Goal: Task Accomplishment & Management: Use online tool/utility

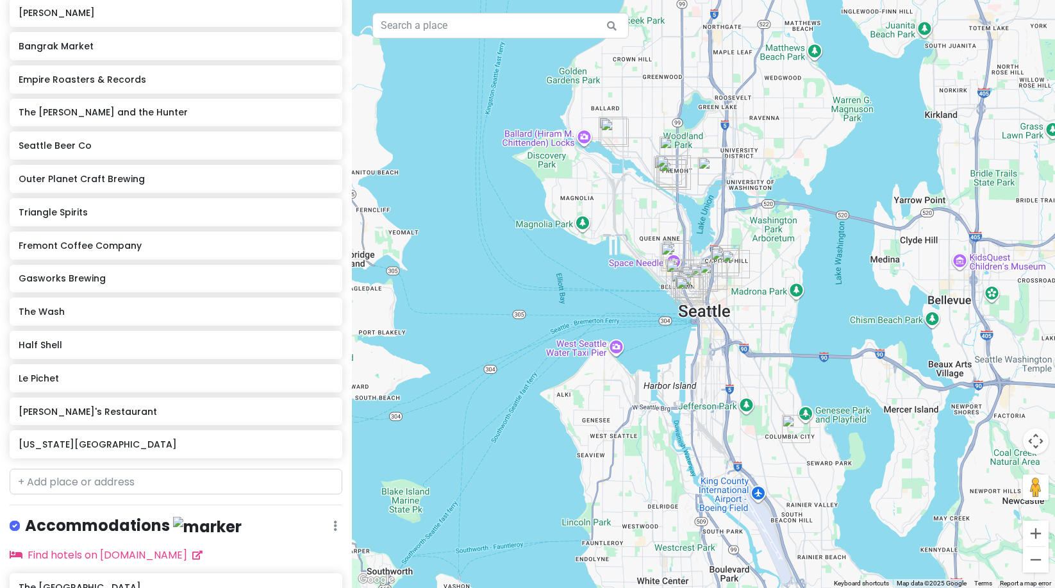
scroll to position [766, 0]
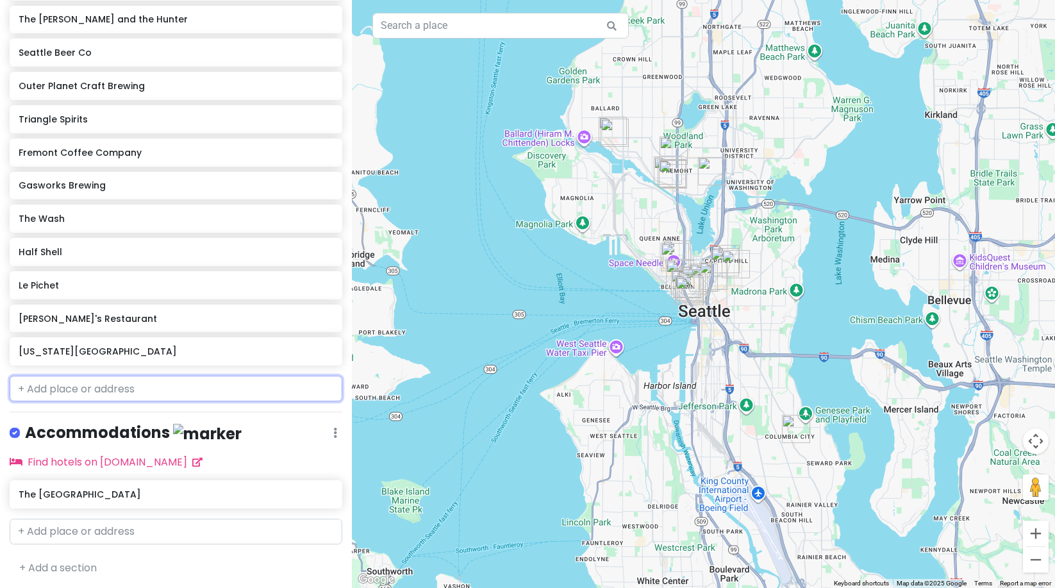
click at [75, 389] on input "text" at bounding box center [176, 389] width 333 height 26
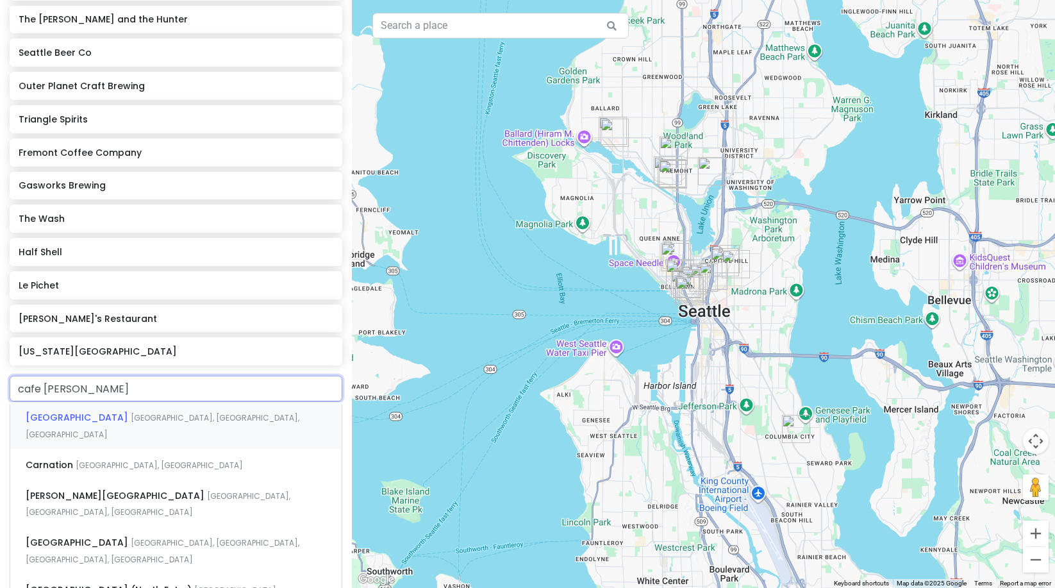
type input "cafe flora"
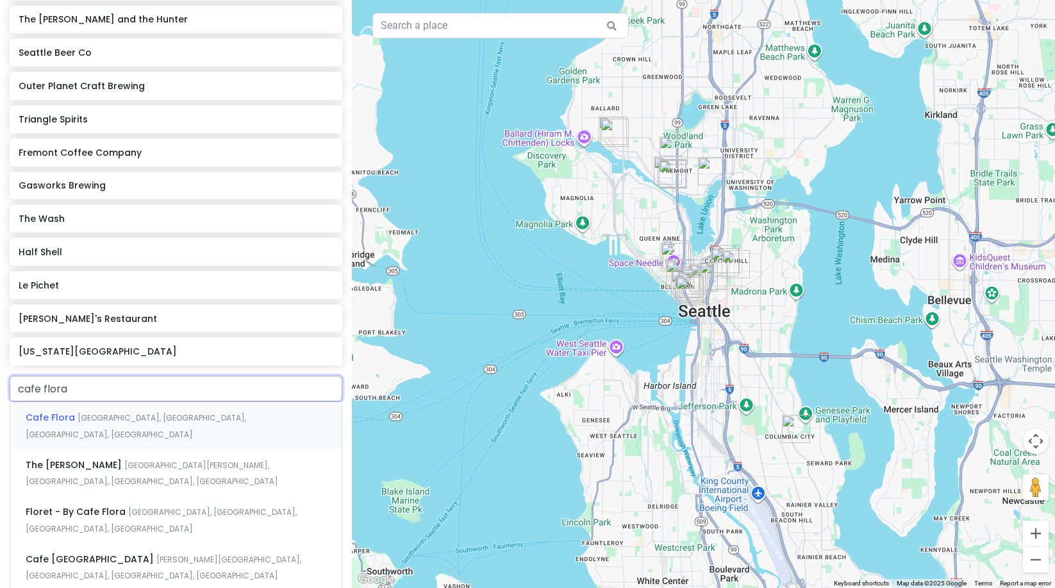
click at [97, 413] on span "[GEOGRAPHIC_DATA], [GEOGRAPHIC_DATA], [GEOGRAPHIC_DATA], [GEOGRAPHIC_DATA]" at bounding box center [136, 426] width 221 height 28
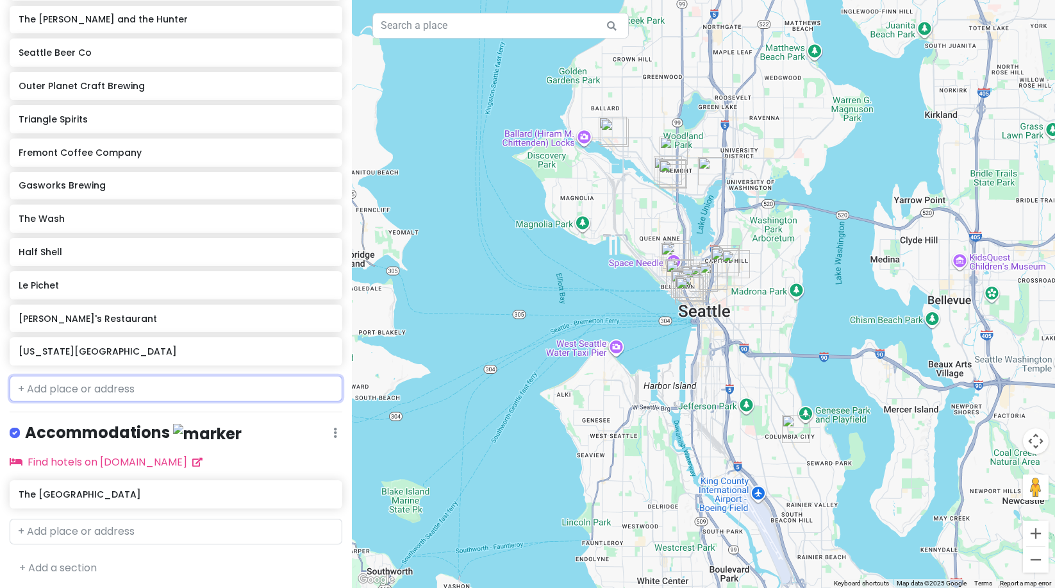
scroll to position [799, 0]
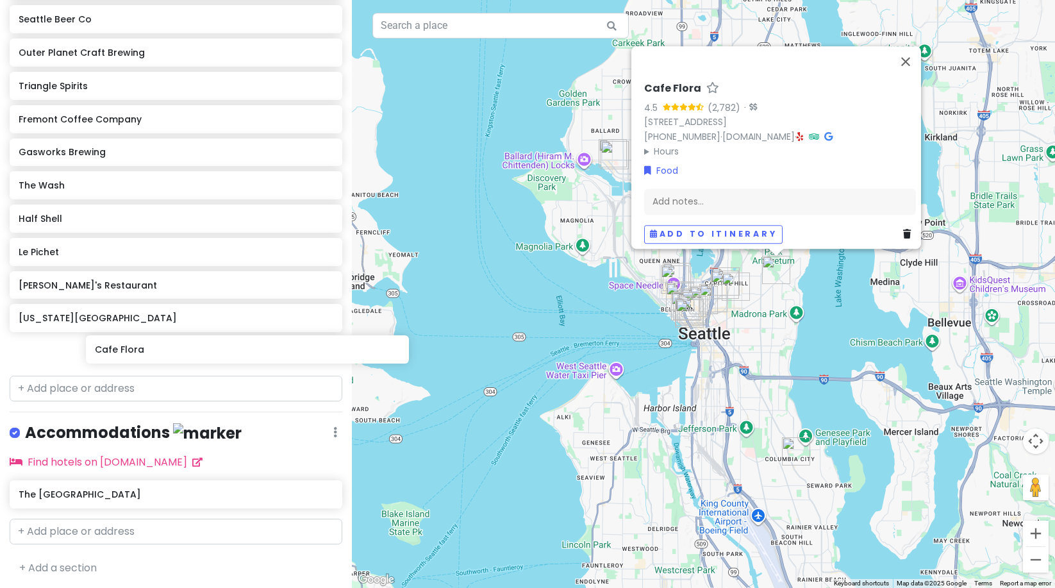
drag, startPoint x: 252, startPoint y: 359, endPoint x: 328, endPoint y: 359, distance: 76.3
click at [328, 359] on div "[PERSON_NAME] Lounge Inside Passage Ben Paris [PERSON_NAME] Bangrak Market Empi…" at bounding box center [176, 72] width 352 height 598
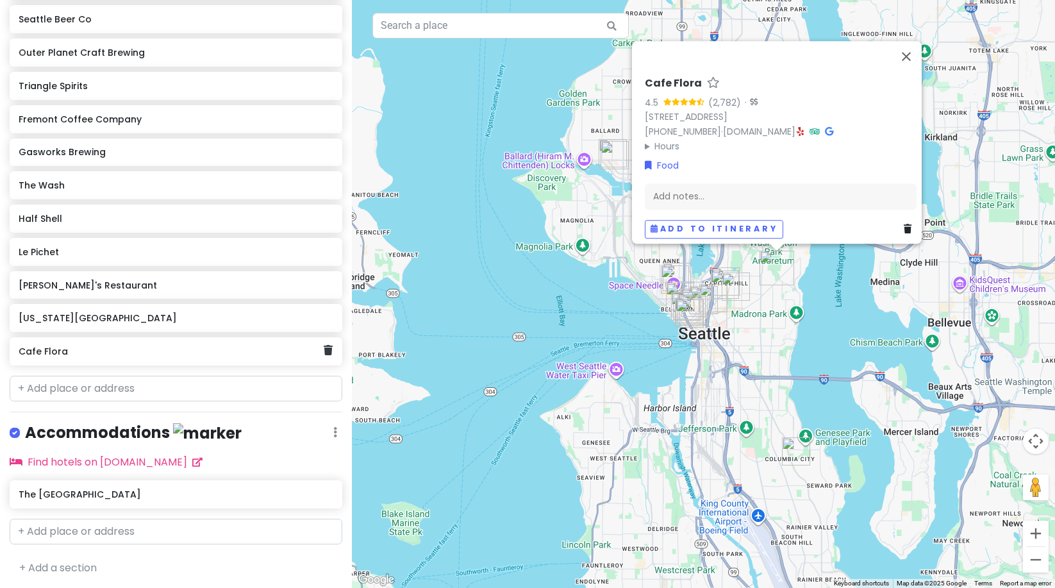
click at [324, 355] on div "Cafe Flora" at bounding box center [176, 351] width 333 height 28
click at [324, 352] on icon at bounding box center [328, 350] width 9 height 10
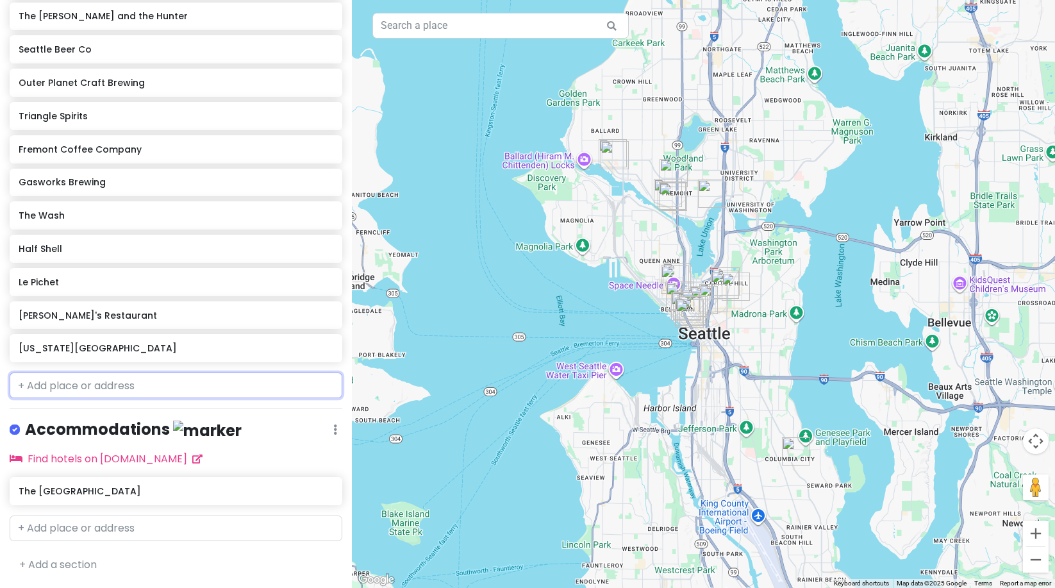
scroll to position [766, 0]
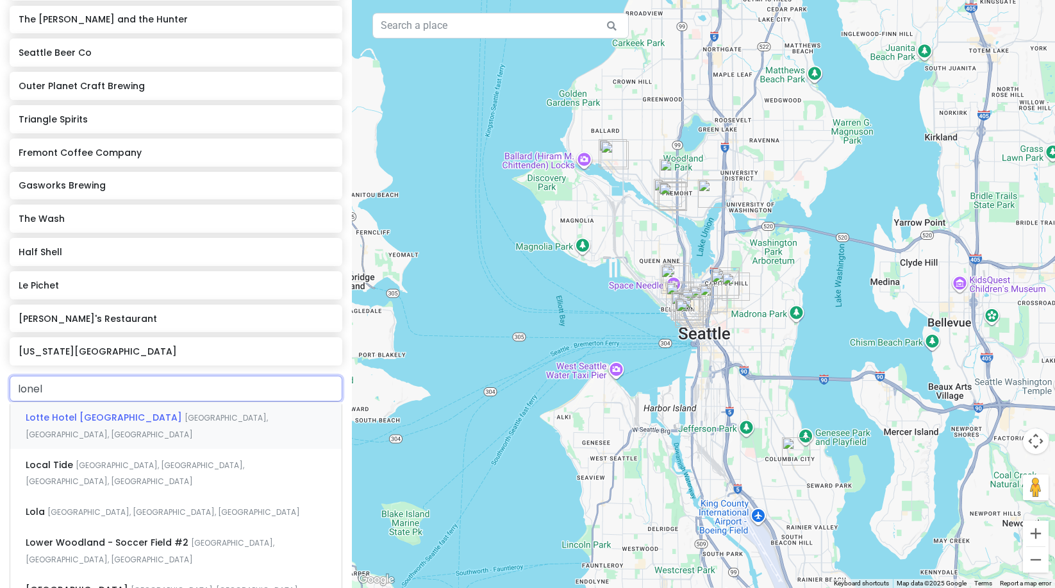
type input "lonely"
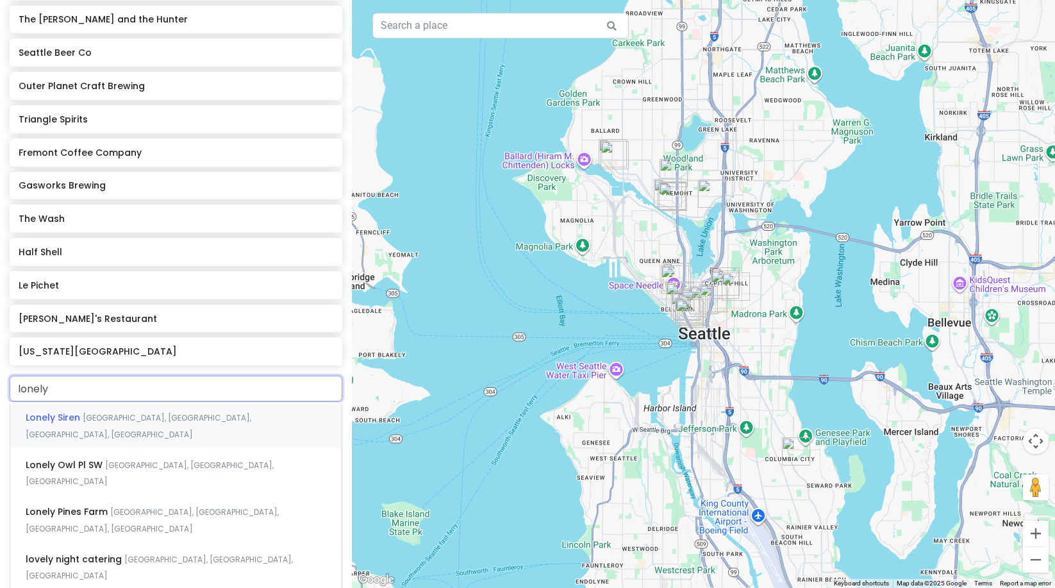
click at [118, 418] on span "[GEOGRAPHIC_DATA], [GEOGRAPHIC_DATA], [GEOGRAPHIC_DATA], [GEOGRAPHIC_DATA]" at bounding box center [139, 426] width 226 height 28
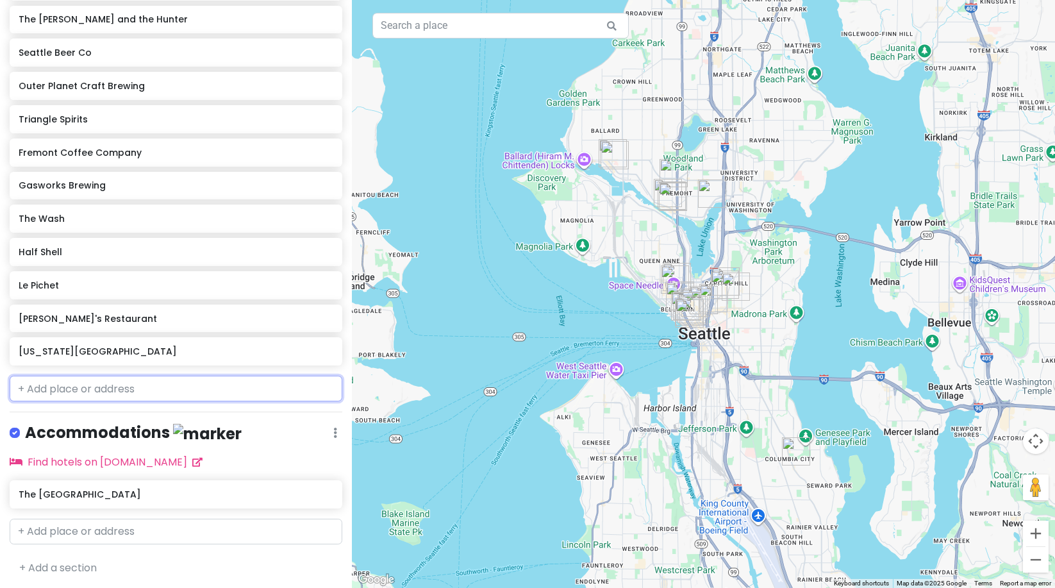
scroll to position [799, 0]
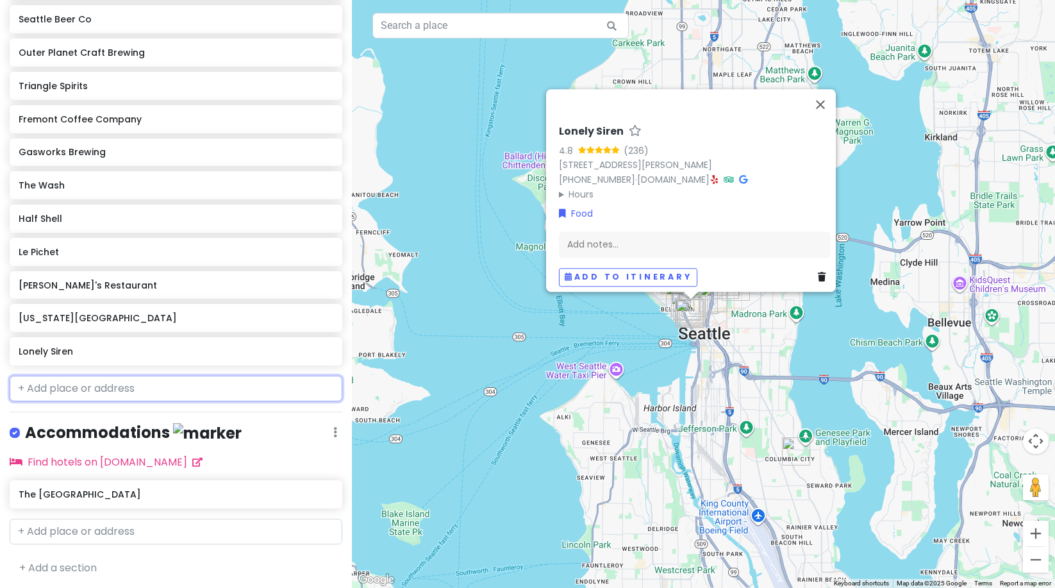
click at [155, 389] on input "text" at bounding box center [176, 389] width 333 height 26
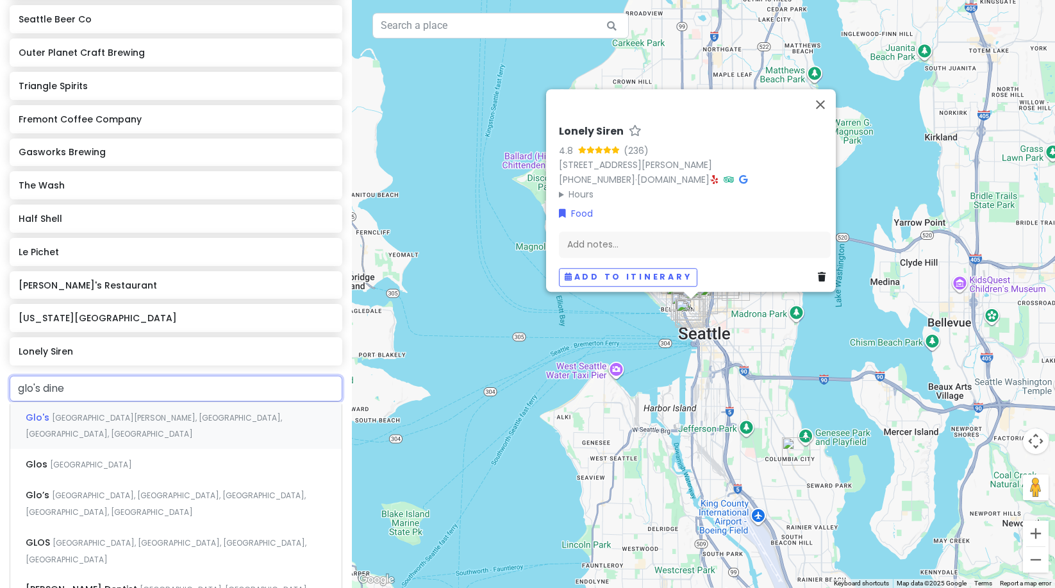
type input "glo's diner"
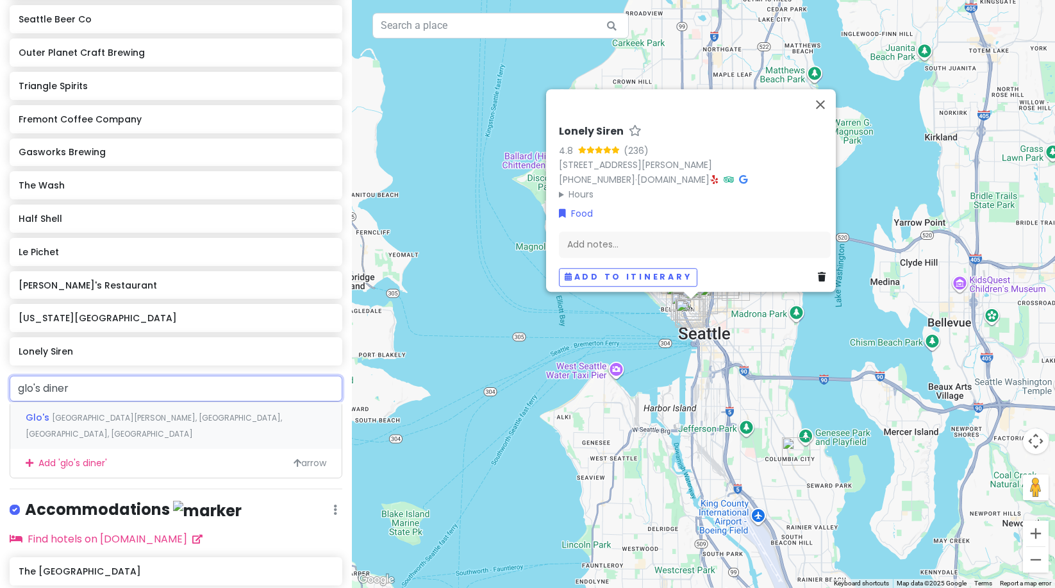
click at [170, 423] on div "Glo's [GEOGRAPHIC_DATA][PERSON_NAME], [GEOGRAPHIC_DATA], [GEOGRAPHIC_DATA], [GE…" at bounding box center [175, 425] width 331 height 47
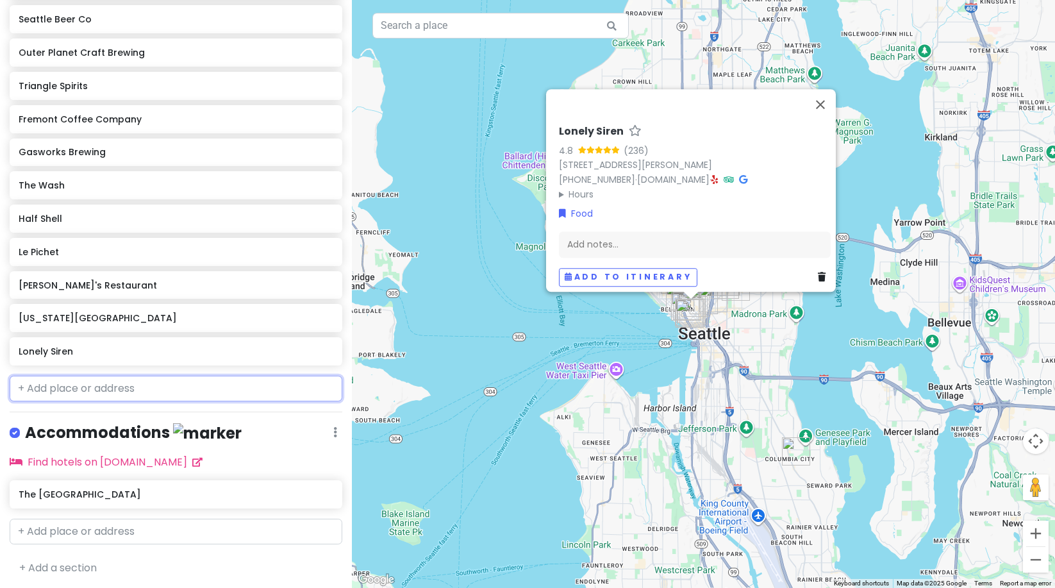
scroll to position [832, 0]
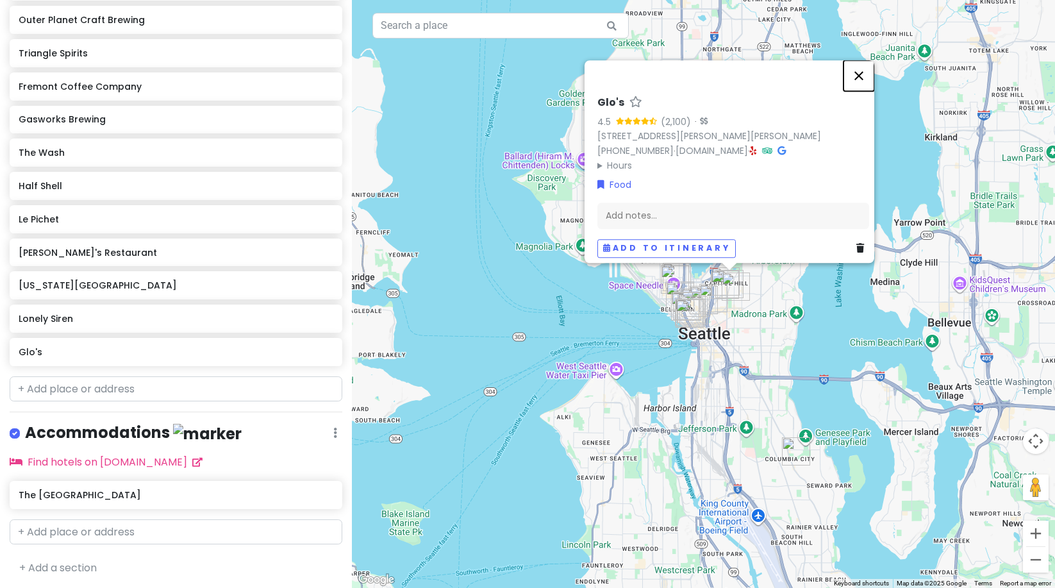
click at [869, 60] on button "Close" at bounding box center [859, 75] width 31 height 31
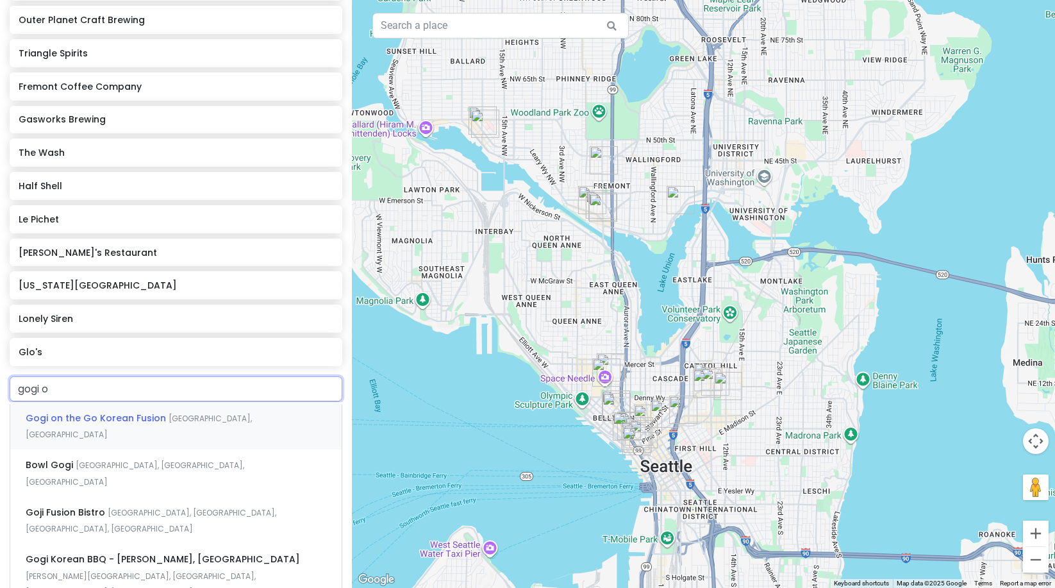
type input "gogi on"
click at [178, 403] on div "Gogi on the Go Korean Fusion [GEOGRAPHIC_DATA], [GEOGRAPHIC_DATA]" at bounding box center [175, 425] width 331 height 47
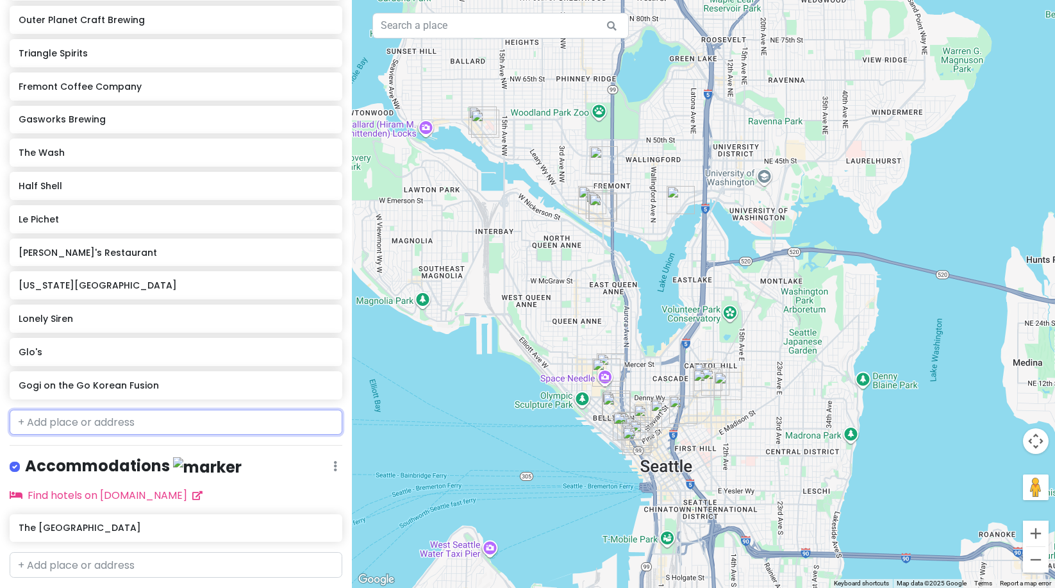
scroll to position [866, 0]
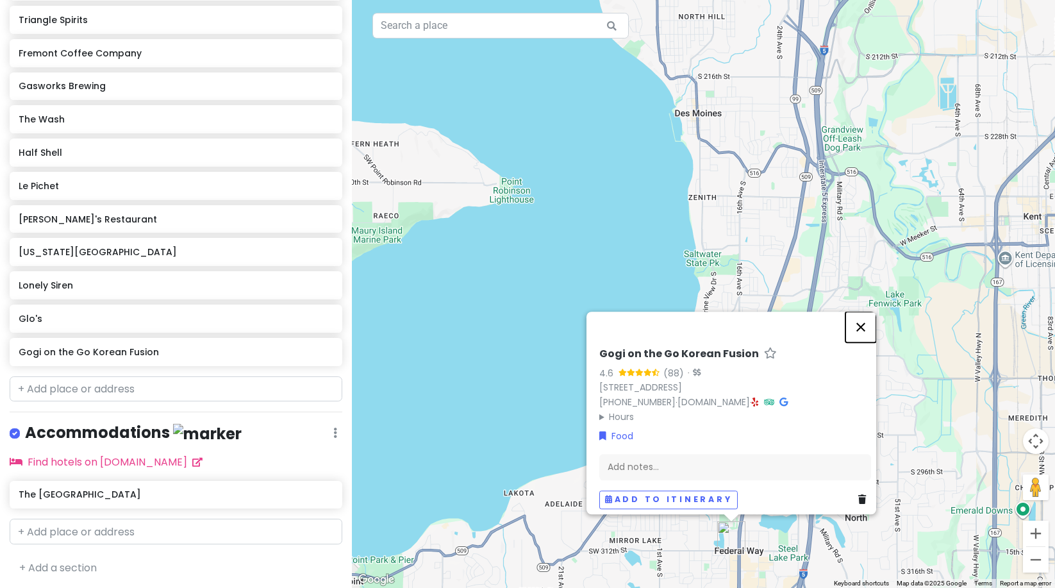
click at [869, 314] on button "Close" at bounding box center [861, 327] width 31 height 31
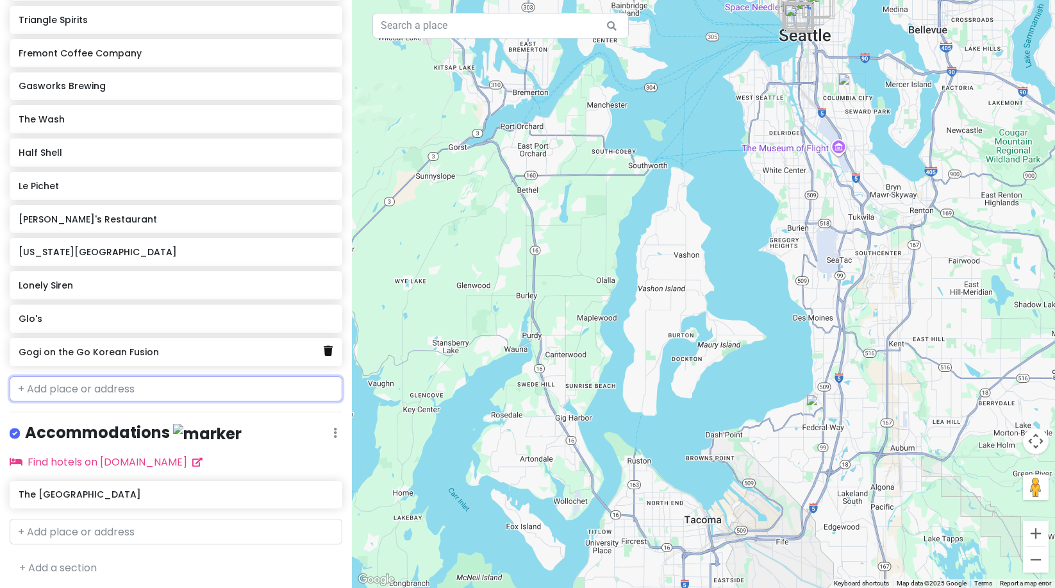
click at [324, 353] on icon at bounding box center [328, 351] width 9 height 10
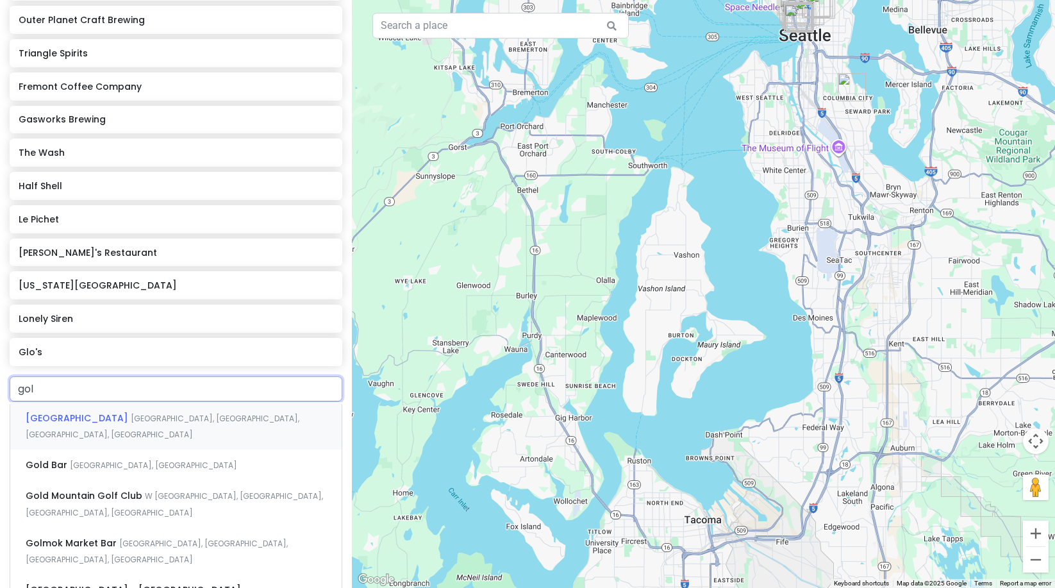
type input "gol m"
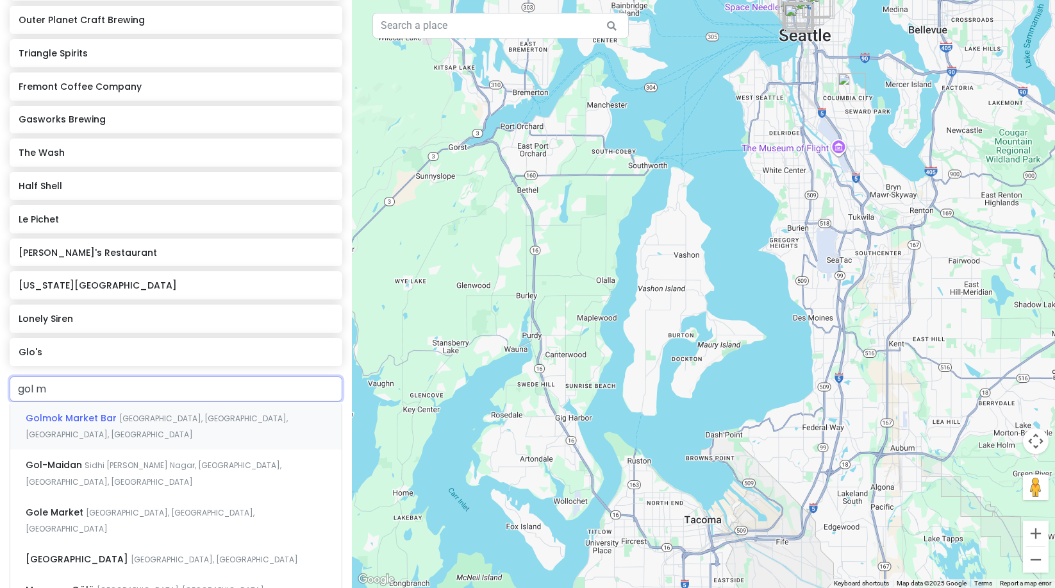
click at [135, 423] on div "[GEOGRAPHIC_DATA], [GEOGRAPHIC_DATA]" at bounding box center [175, 425] width 331 height 47
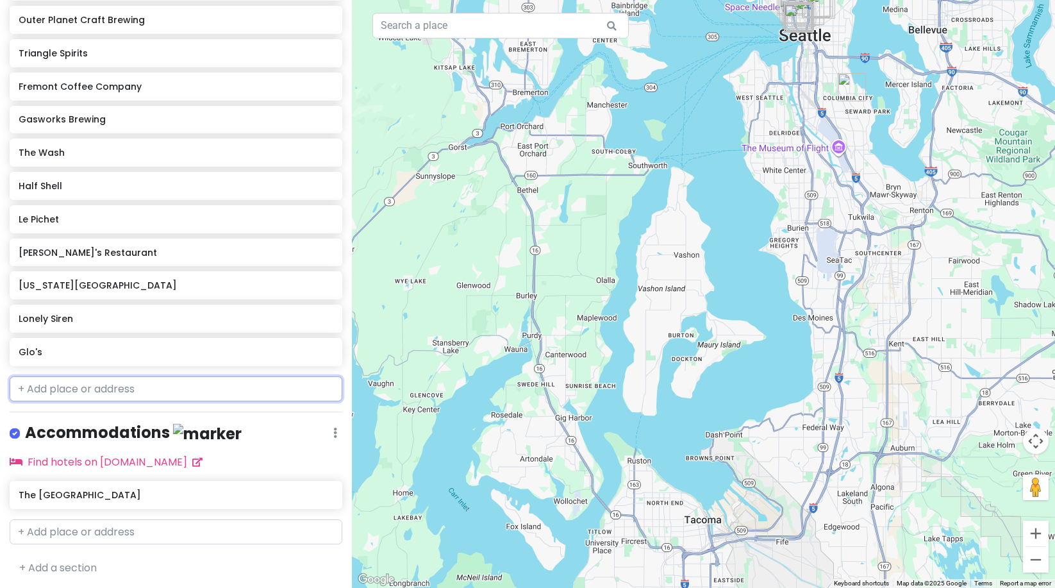
scroll to position [866, 0]
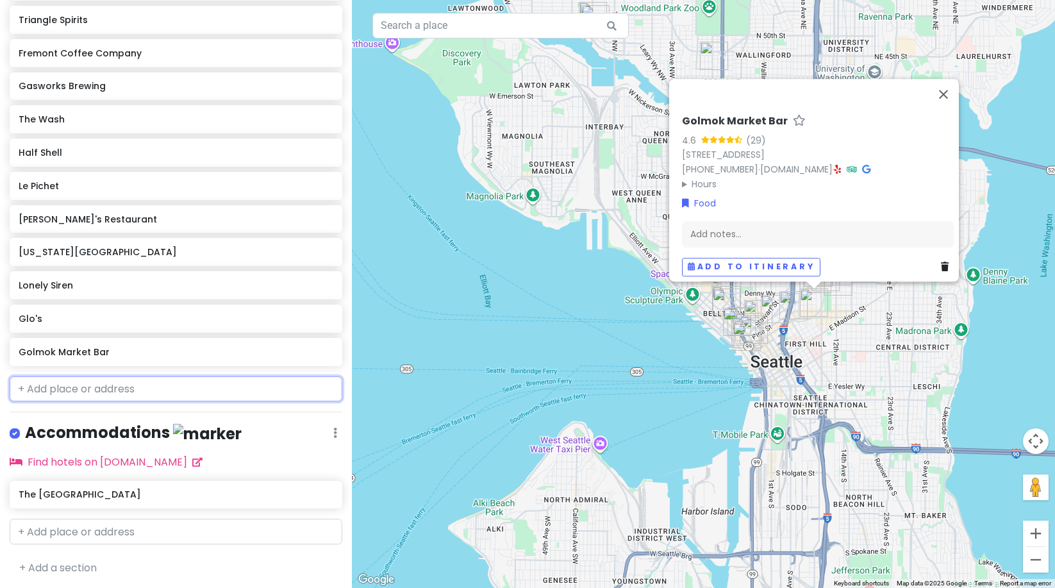
click at [260, 378] on input "text" at bounding box center [176, 389] width 333 height 26
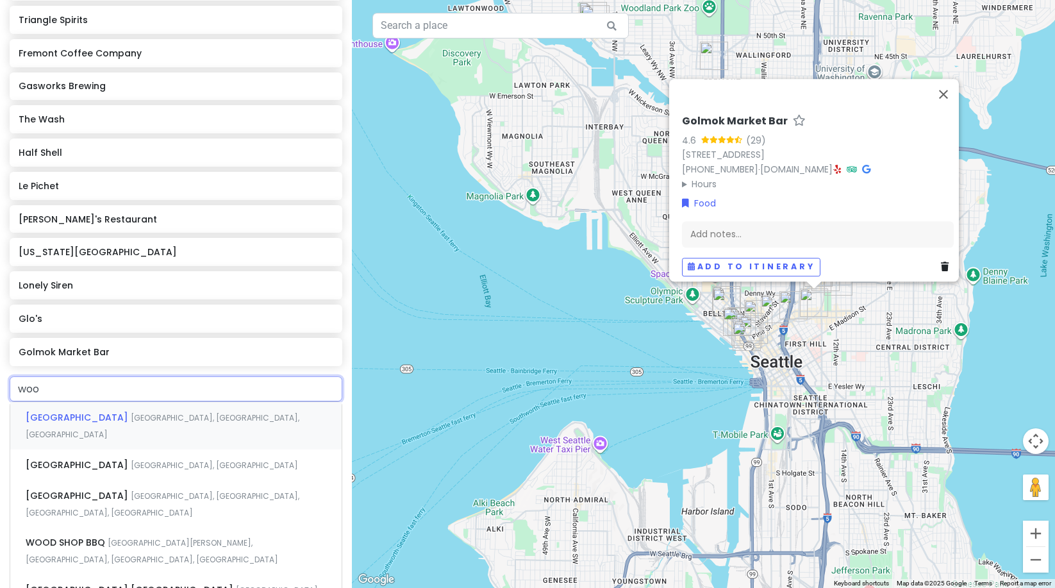
type input "woo"
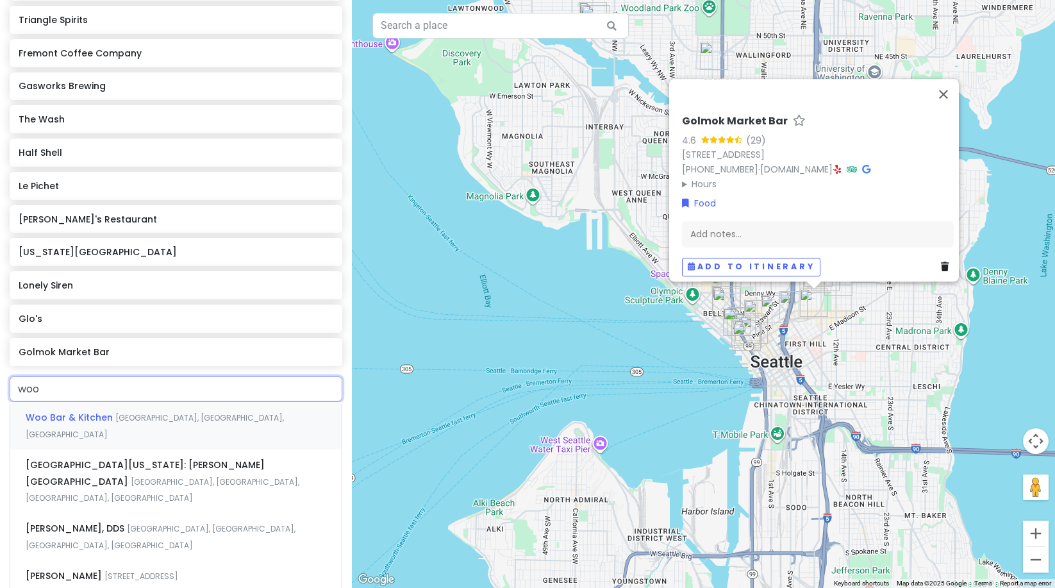
click at [183, 410] on div "Woo Bar & [GEOGRAPHIC_DATA], [GEOGRAPHIC_DATA], [GEOGRAPHIC_DATA]" at bounding box center [175, 425] width 331 height 47
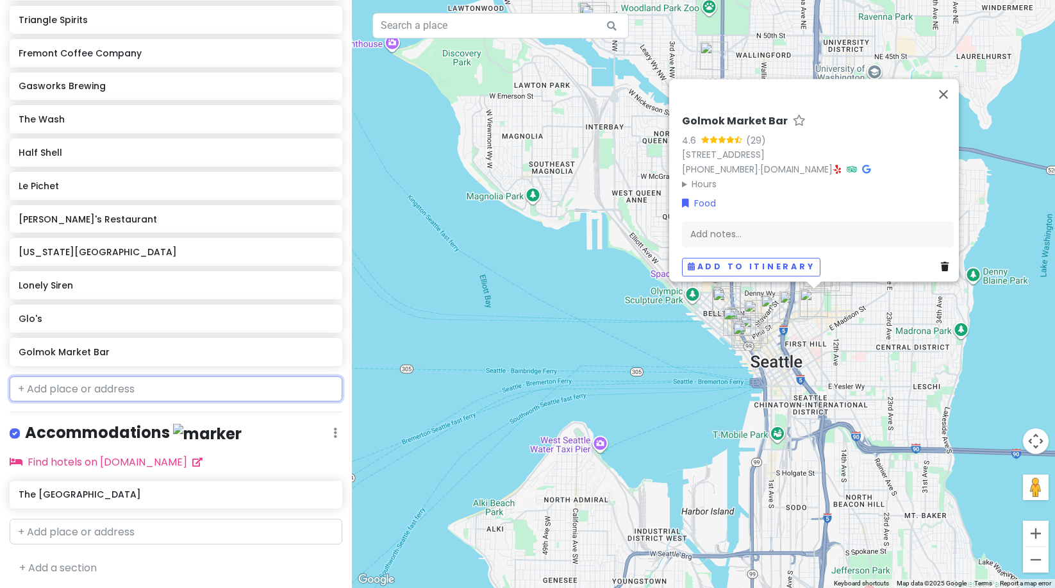
scroll to position [899, 0]
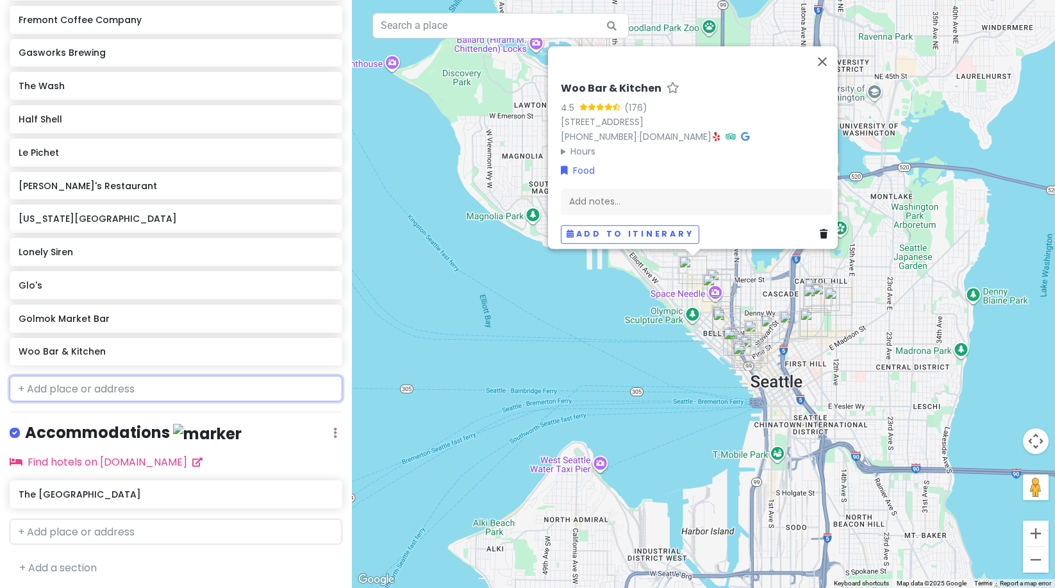
click at [190, 383] on input "text" at bounding box center [176, 389] width 333 height 26
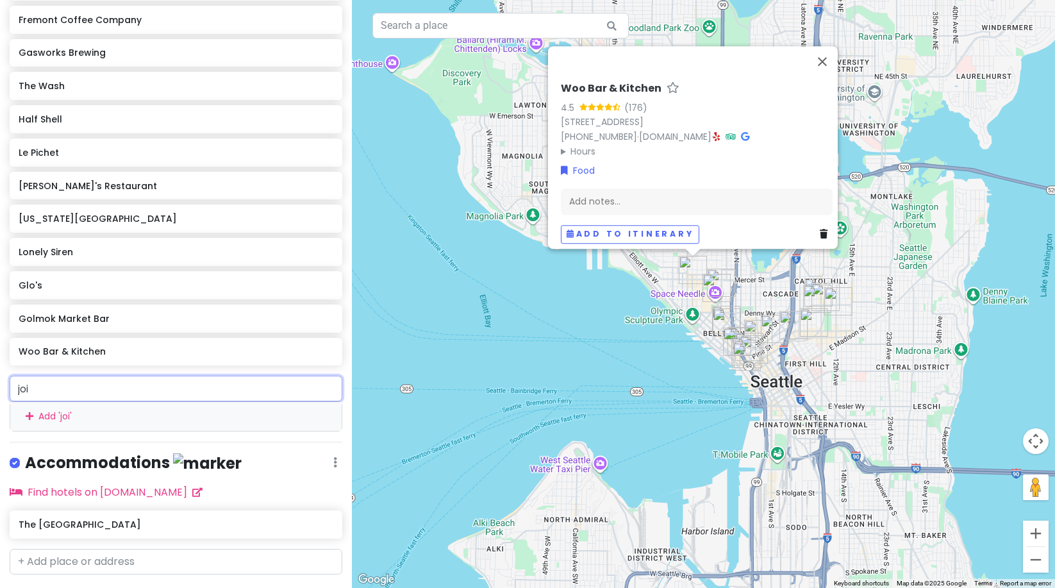
type input "joie"
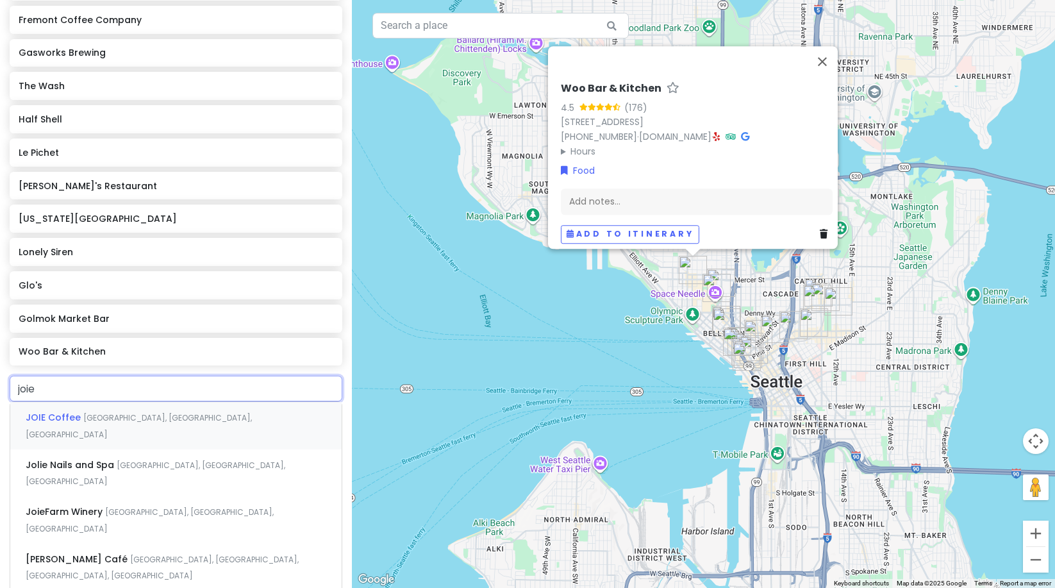
click at [164, 406] on div "JOIE Coffee [GEOGRAPHIC_DATA], [GEOGRAPHIC_DATA], [GEOGRAPHIC_DATA]" at bounding box center [175, 425] width 331 height 47
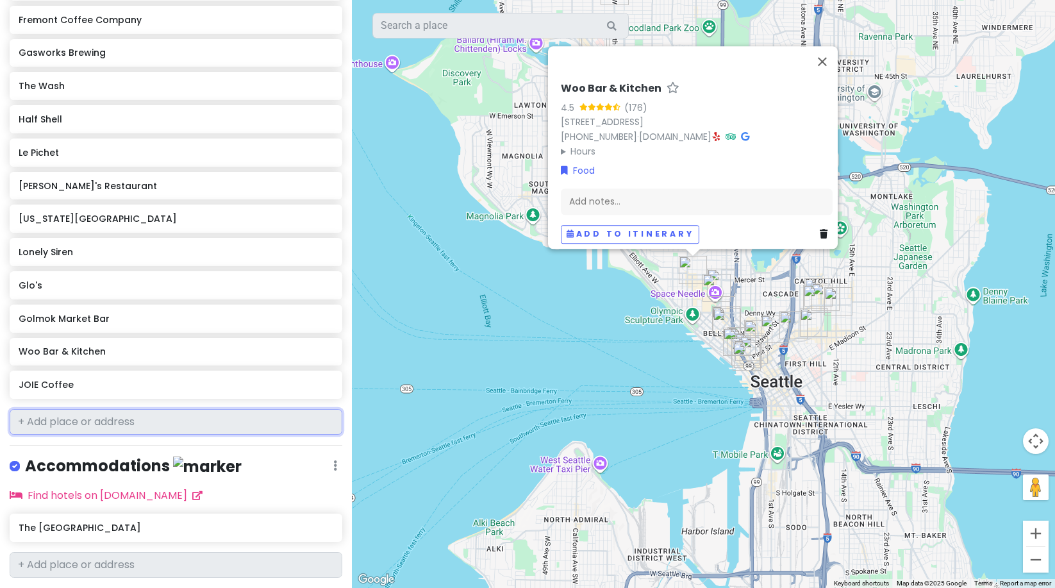
scroll to position [932, 0]
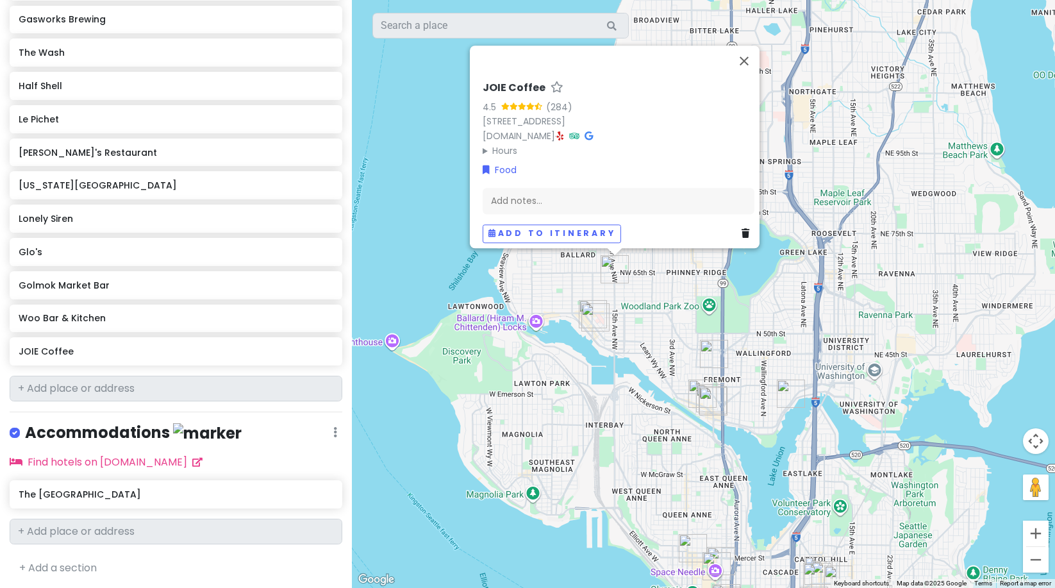
click at [742, 229] on icon at bounding box center [746, 233] width 8 height 9
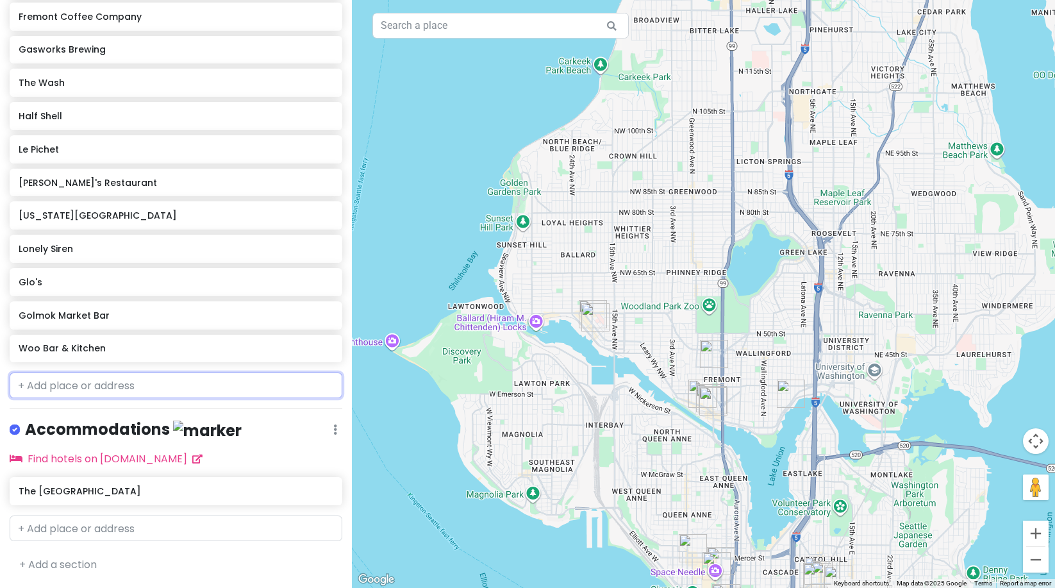
scroll to position [899, 0]
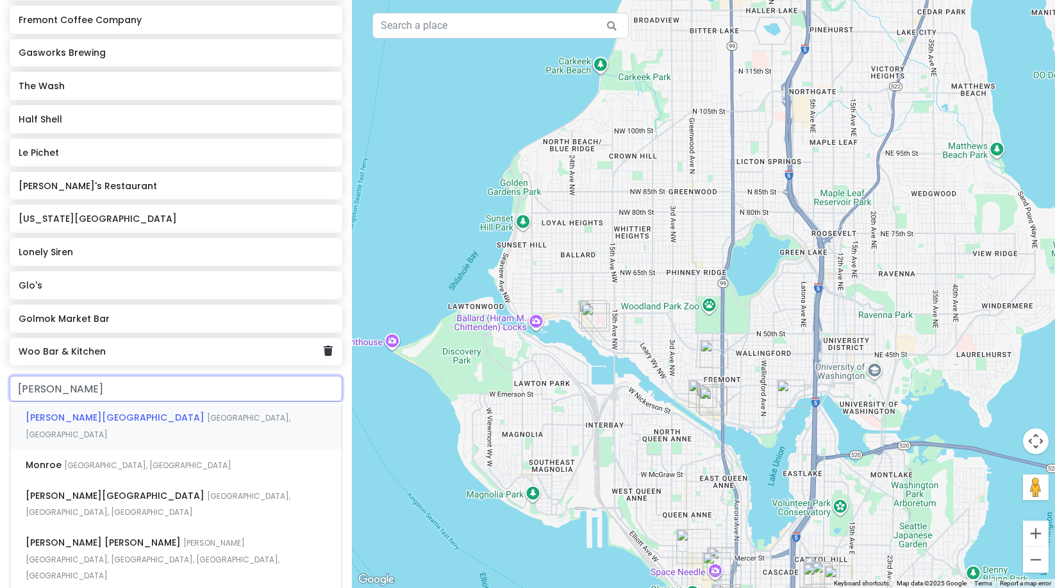
type input "[PERSON_NAME]"
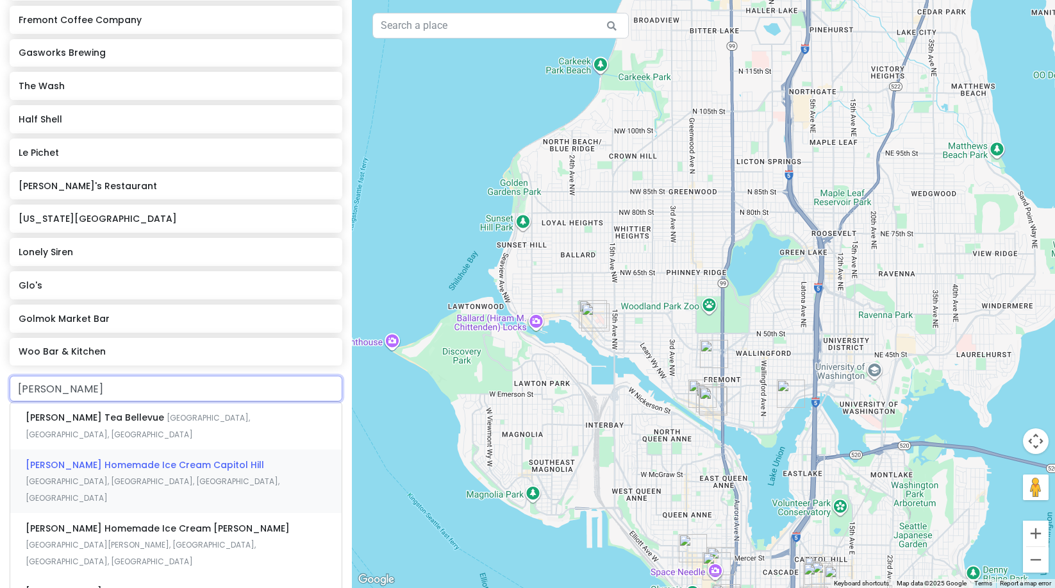
click at [137, 458] on span "[PERSON_NAME] Homemade Ice Cream Capitol Hill" at bounding box center [145, 464] width 238 height 13
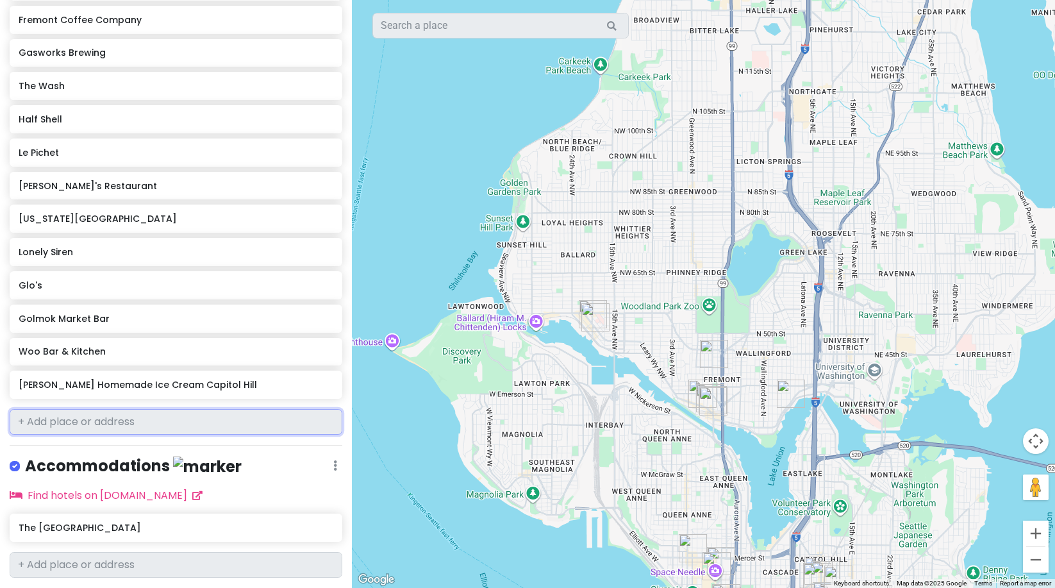
scroll to position [932, 0]
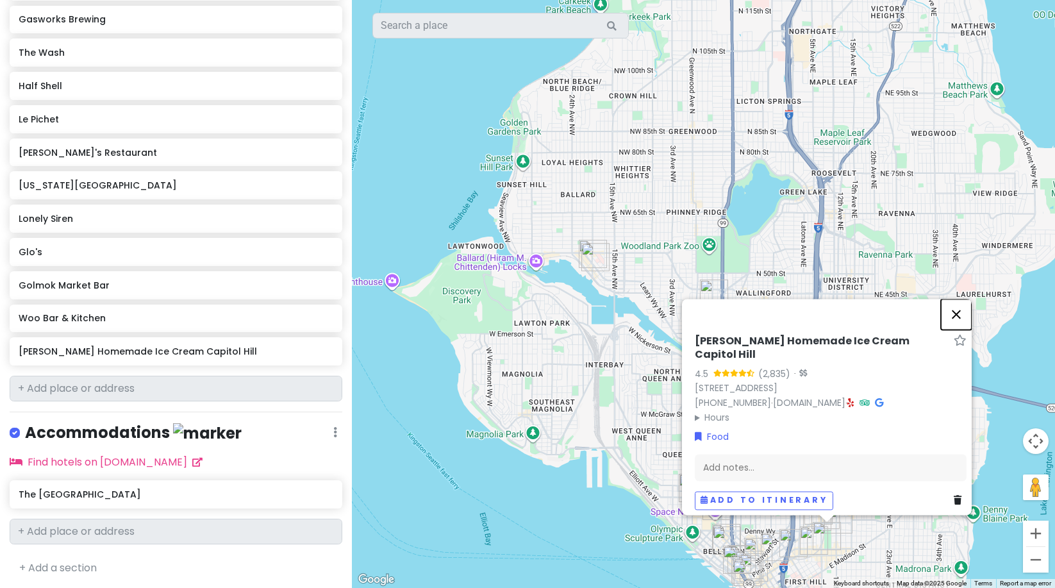
click at [962, 324] on button "Close" at bounding box center [956, 314] width 31 height 31
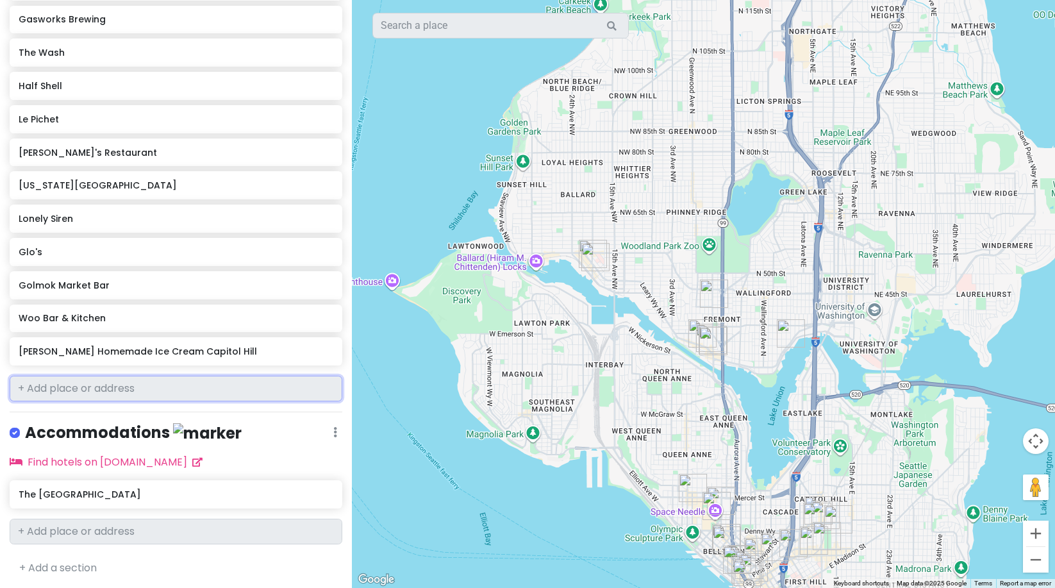
click at [138, 394] on input "text" at bounding box center [176, 389] width 333 height 26
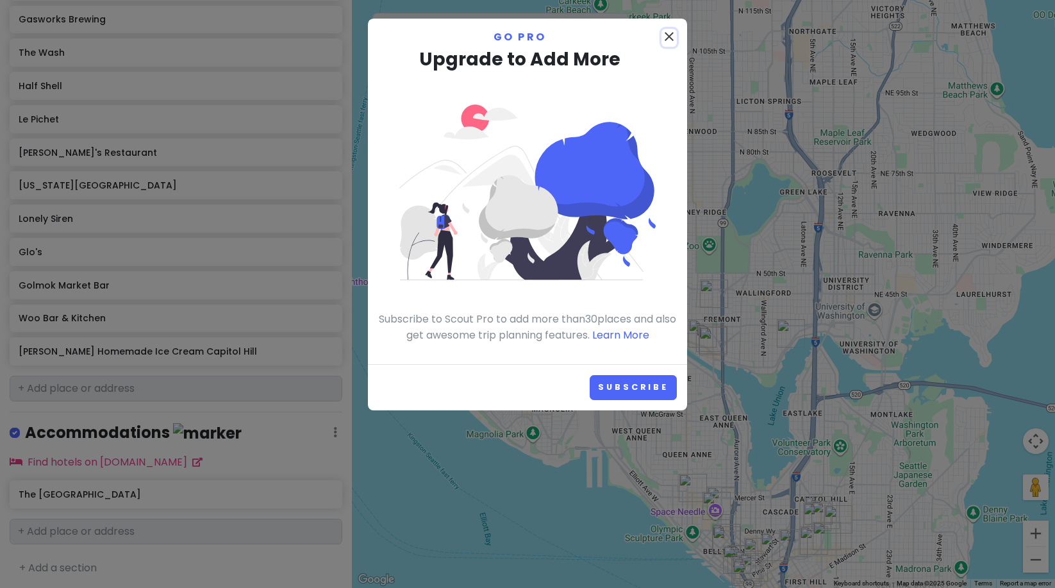
click at [671, 35] on icon "close" at bounding box center [669, 36] width 15 height 15
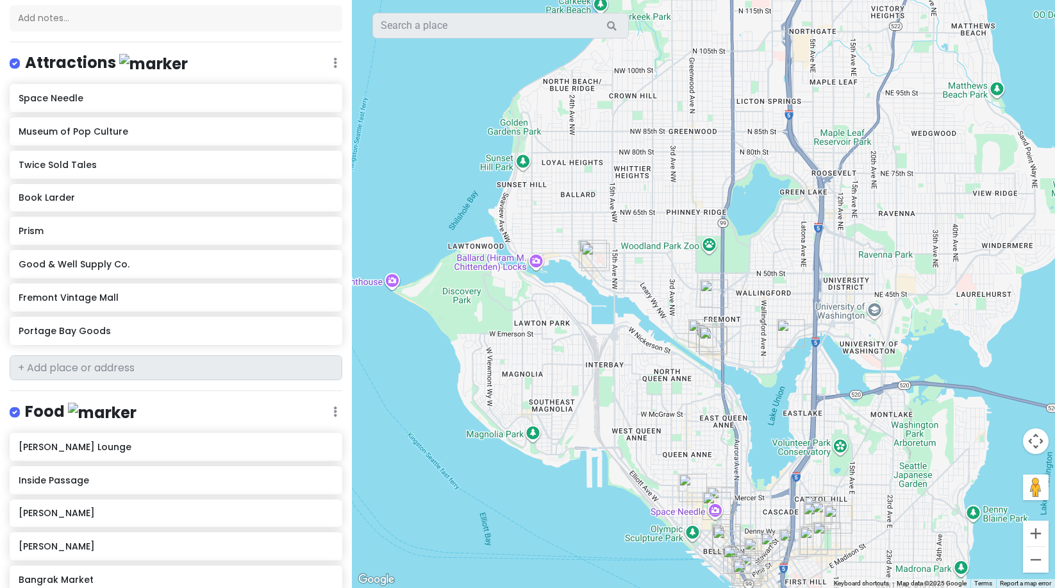
scroll to position [150, 0]
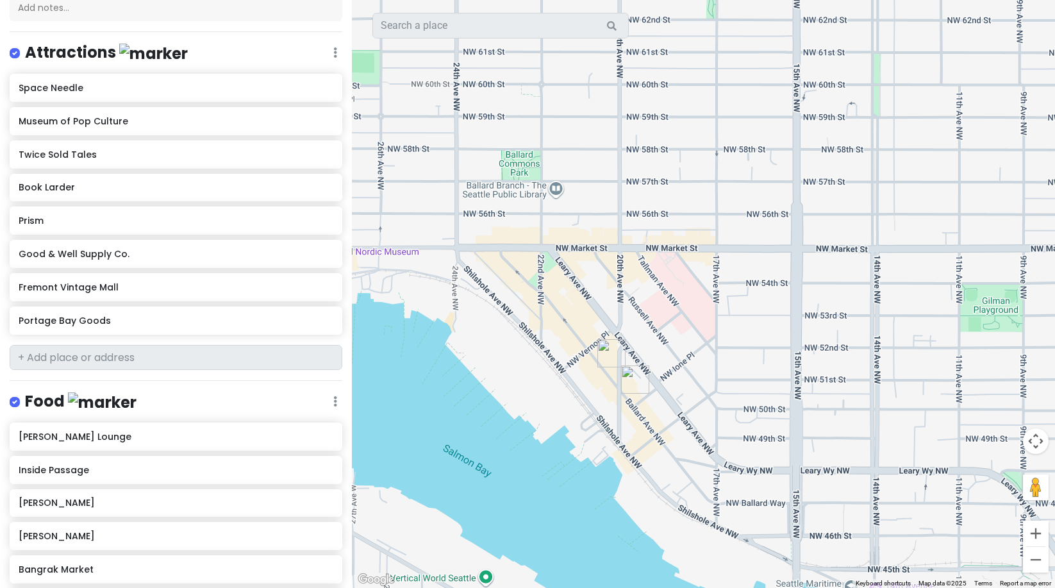
click at [608, 346] on img "Prism" at bounding box center [612, 353] width 28 height 28
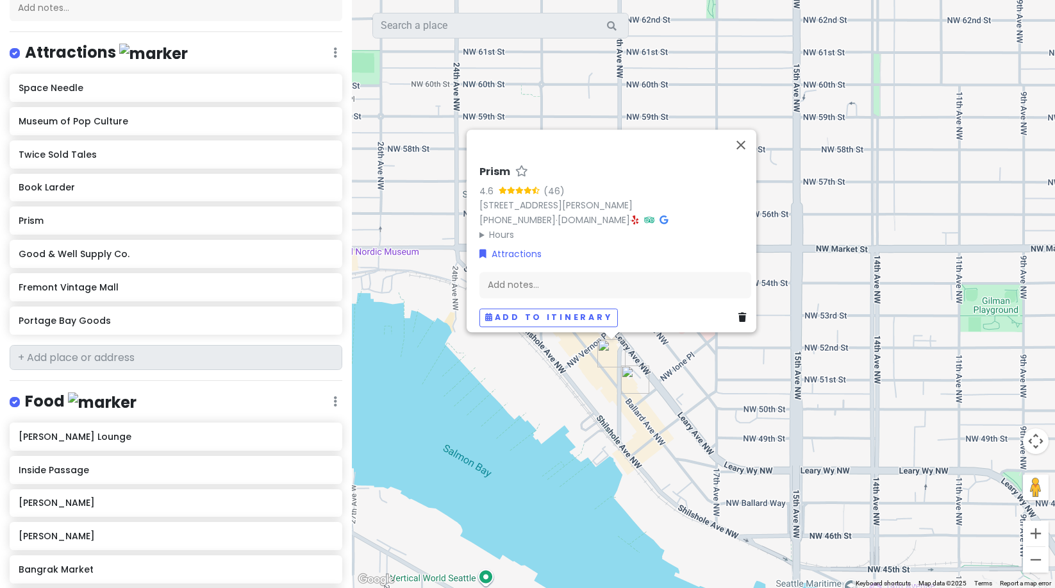
click at [630, 369] on img "Good & Well Supply Co." at bounding box center [635, 379] width 28 height 28
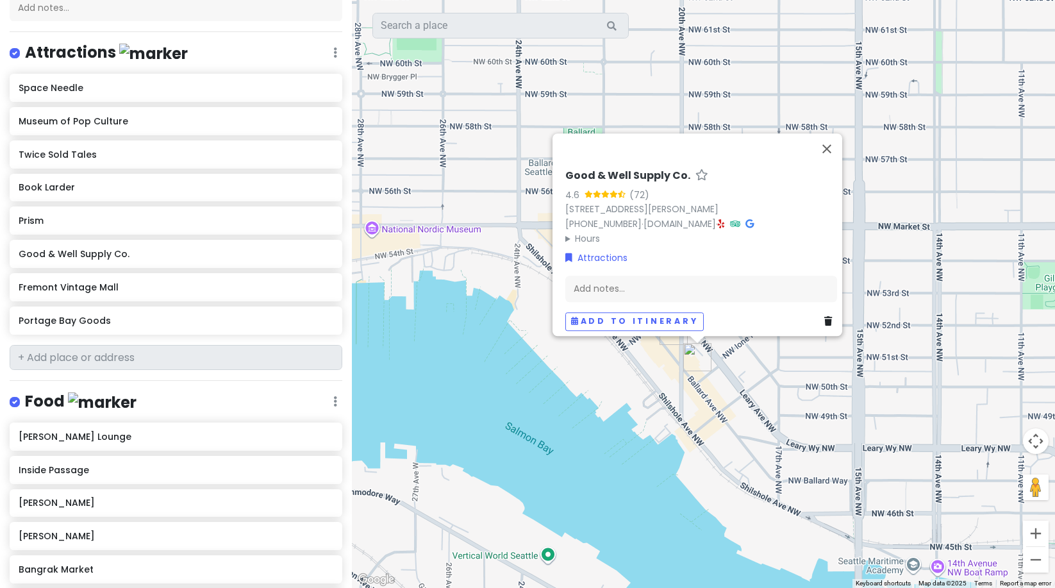
drag, startPoint x: 407, startPoint y: 297, endPoint x: 448, endPoint y: 274, distance: 46.5
click at [472, 276] on div "Good & Well Supply Co. 4.6 (72) [STREET_ADDRESS][PERSON_NAME] [PHONE_NUMBER] · …" at bounding box center [703, 294] width 703 height 588
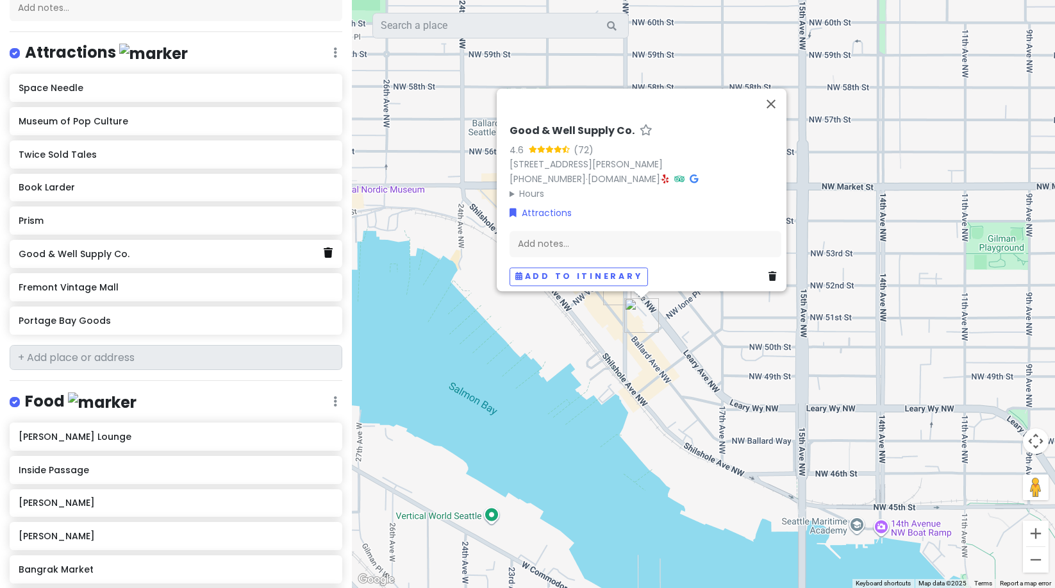
click at [324, 251] on icon at bounding box center [328, 252] width 9 height 10
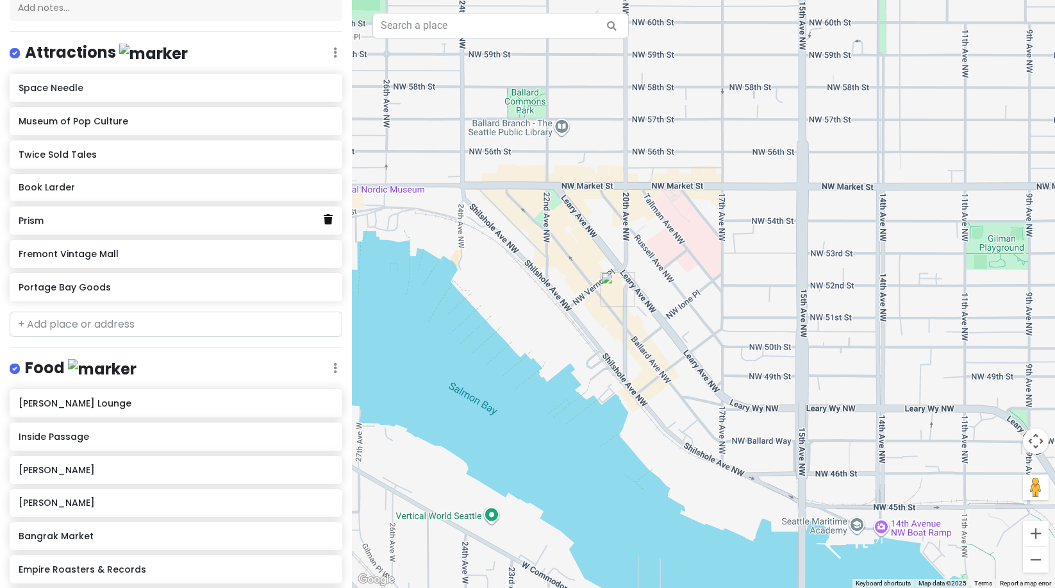
click at [324, 222] on icon at bounding box center [328, 219] width 9 height 10
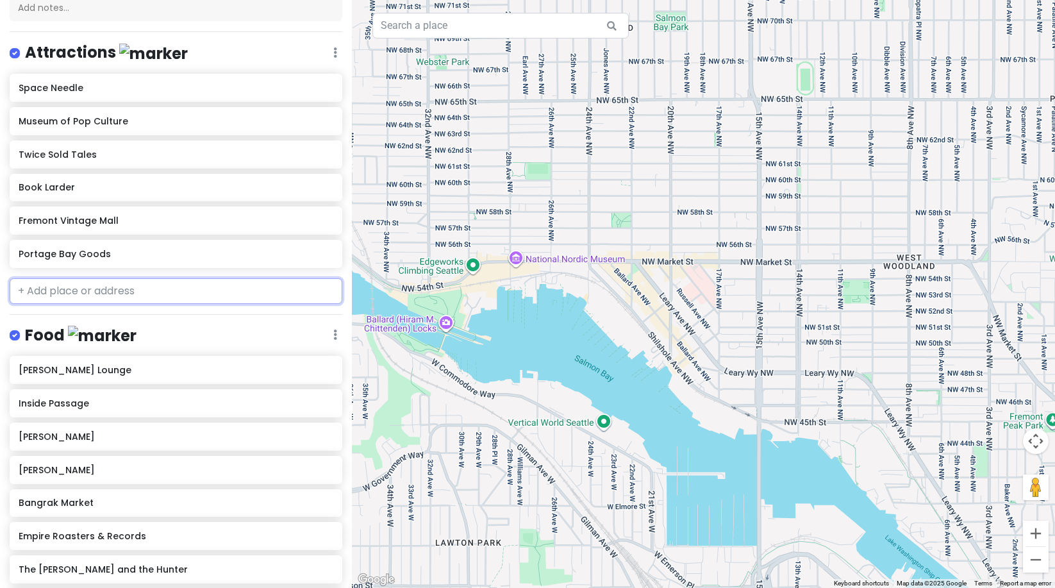
click at [135, 299] on input "text" at bounding box center [176, 291] width 333 height 26
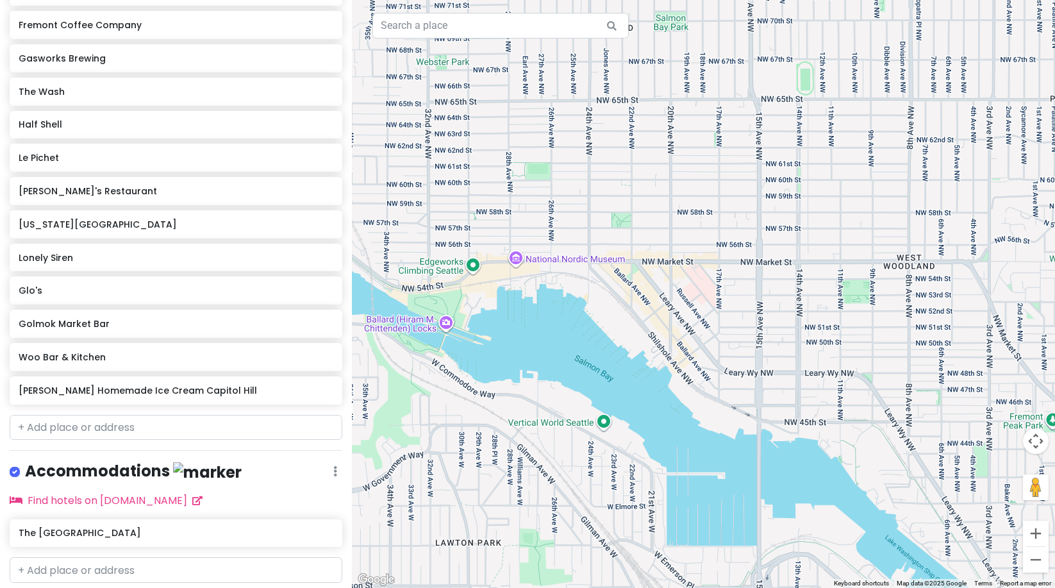
scroll to position [866, 0]
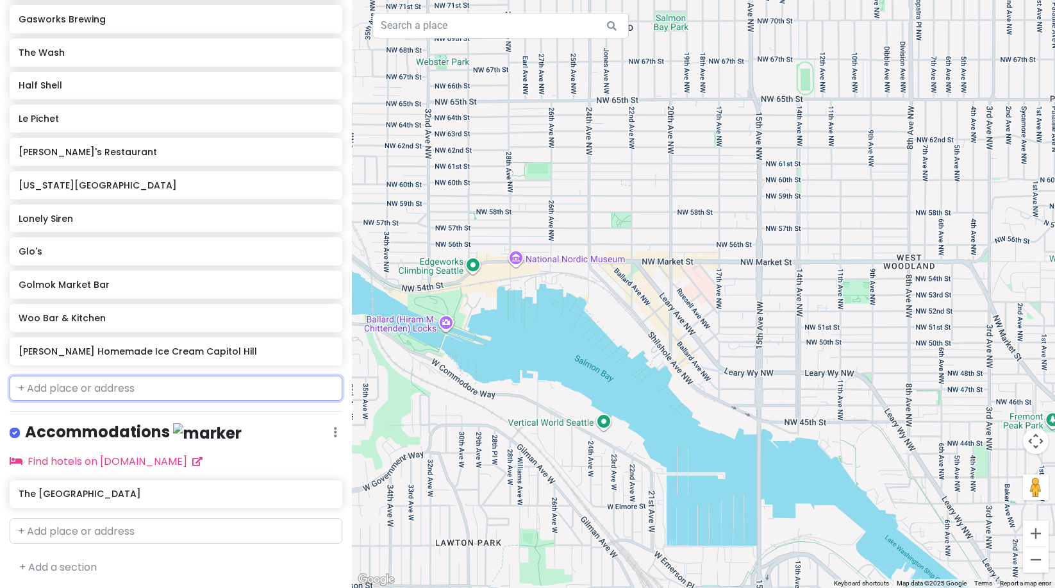
click at [274, 390] on input "text" at bounding box center [176, 389] width 333 height 26
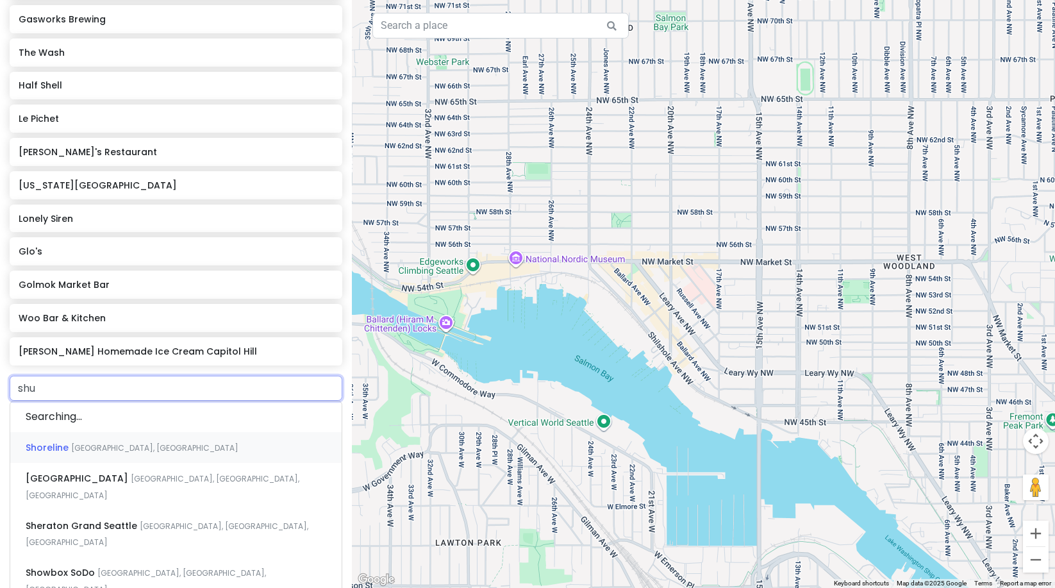
type input "shug"
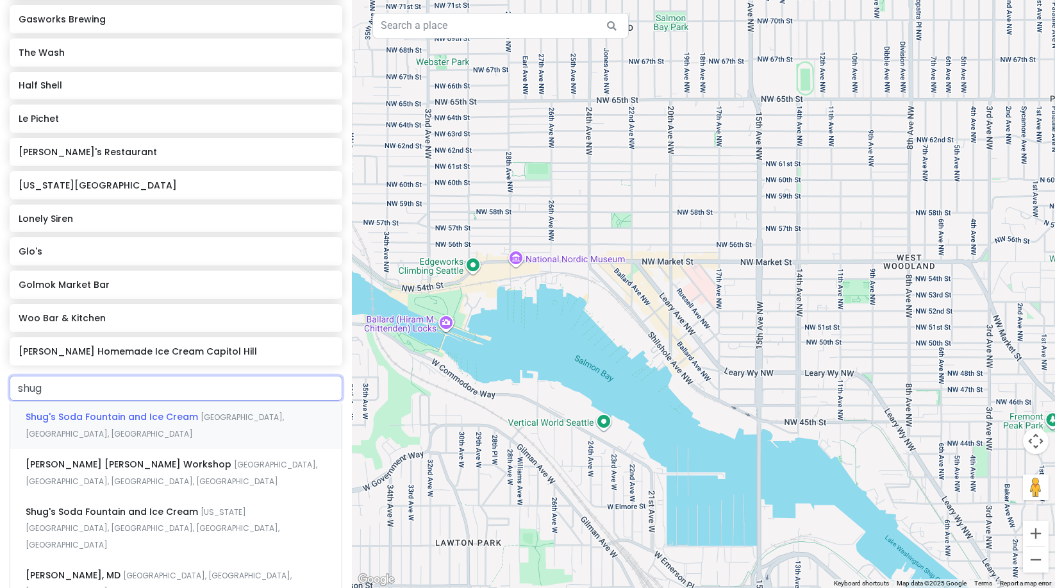
click at [261, 412] on span "[GEOGRAPHIC_DATA], [GEOGRAPHIC_DATA], [GEOGRAPHIC_DATA]" at bounding box center [155, 426] width 258 height 28
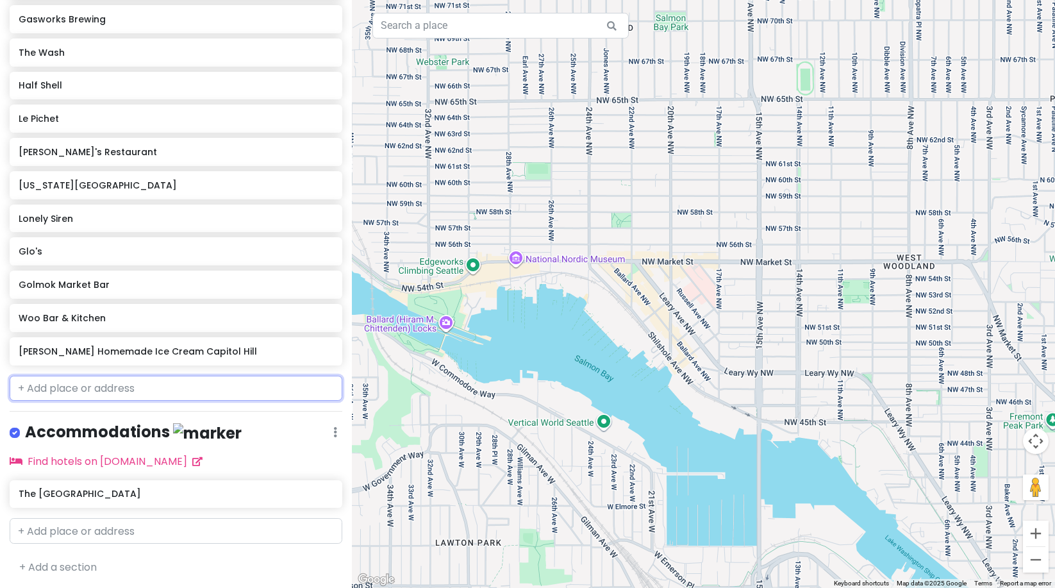
scroll to position [899, 0]
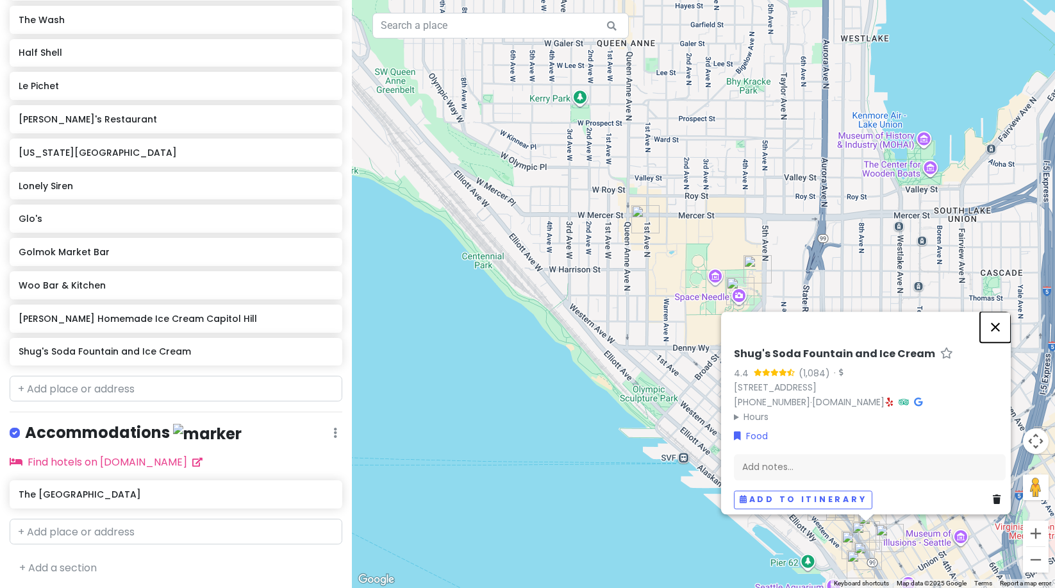
click at [996, 316] on button "Close" at bounding box center [995, 327] width 31 height 31
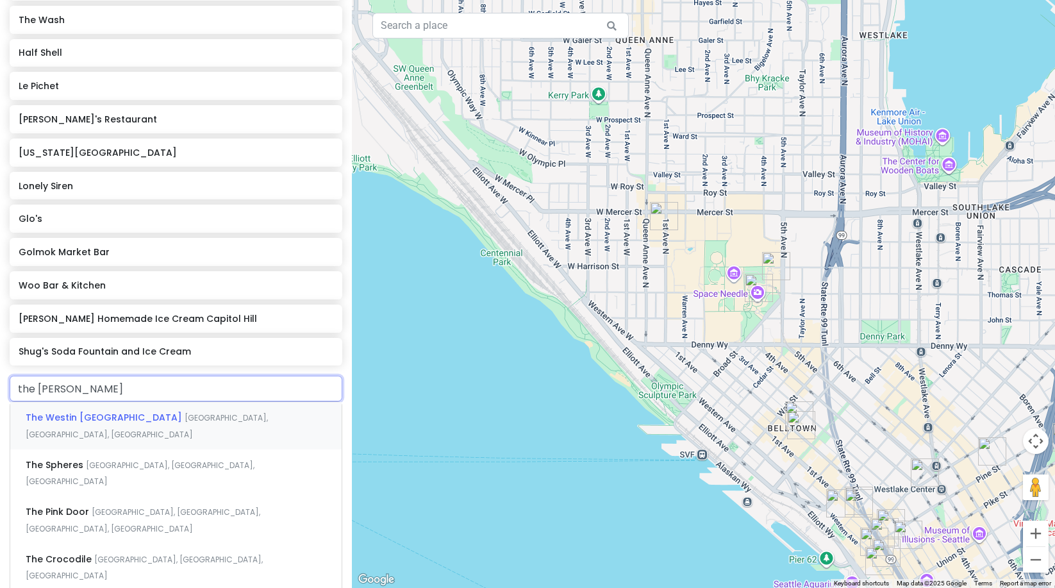
type input "the pastry"
click at [196, 415] on span "[GEOGRAPHIC_DATA], [GEOGRAPHIC_DATA], [GEOGRAPHIC_DATA]" at bounding box center [154, 426] width 256 height 28
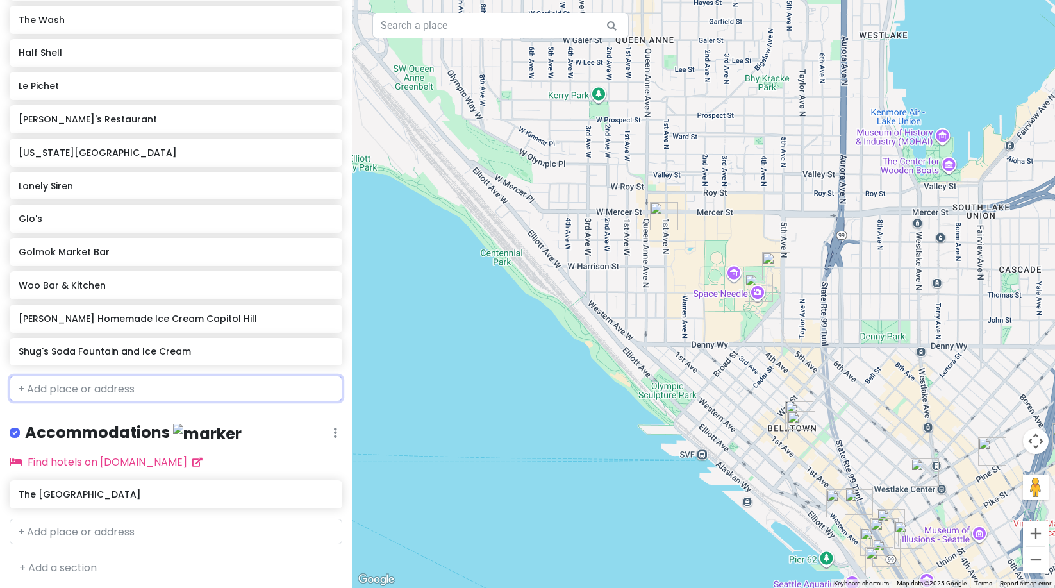
scroll to position [932, 0]
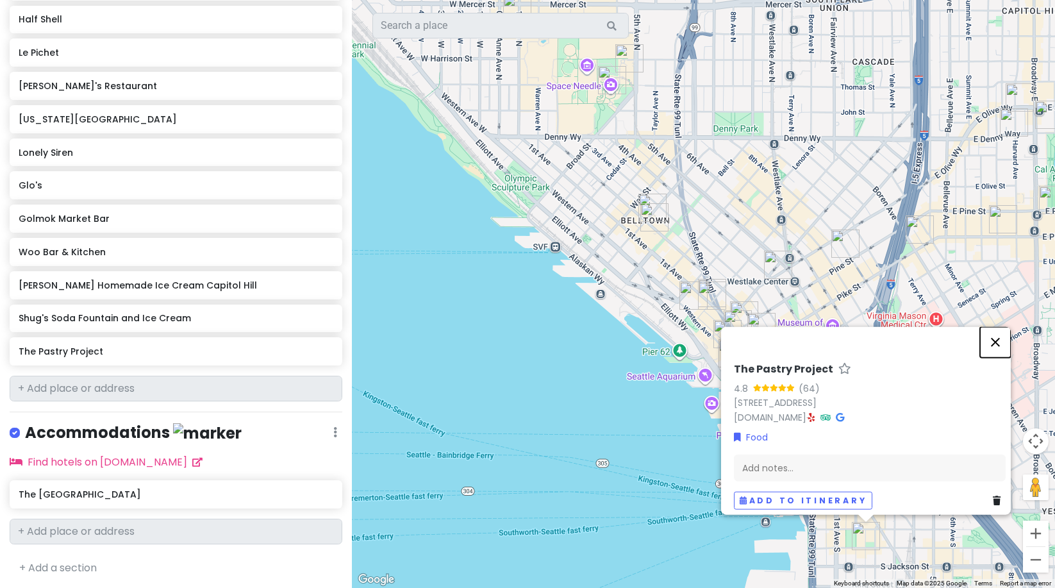
click at [1003, 335] on button "Close" at bounding box center [995, 341] width 31 height 31
